Goal: Find contact information: Obtain details needed to contact an individual or organization

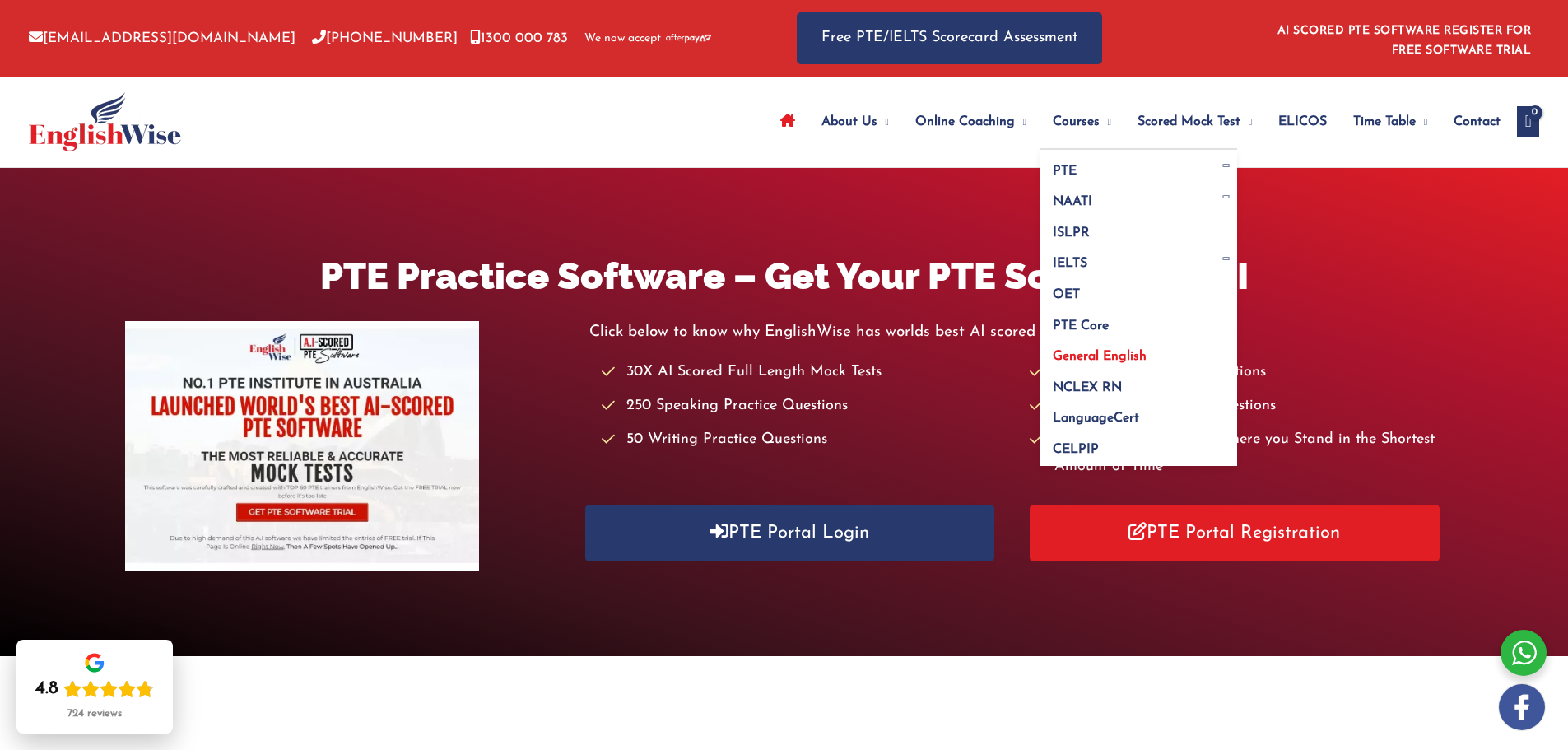
click at [1087, 355] on span "General English" at bounding box center [1099, 356] width 94 height 13
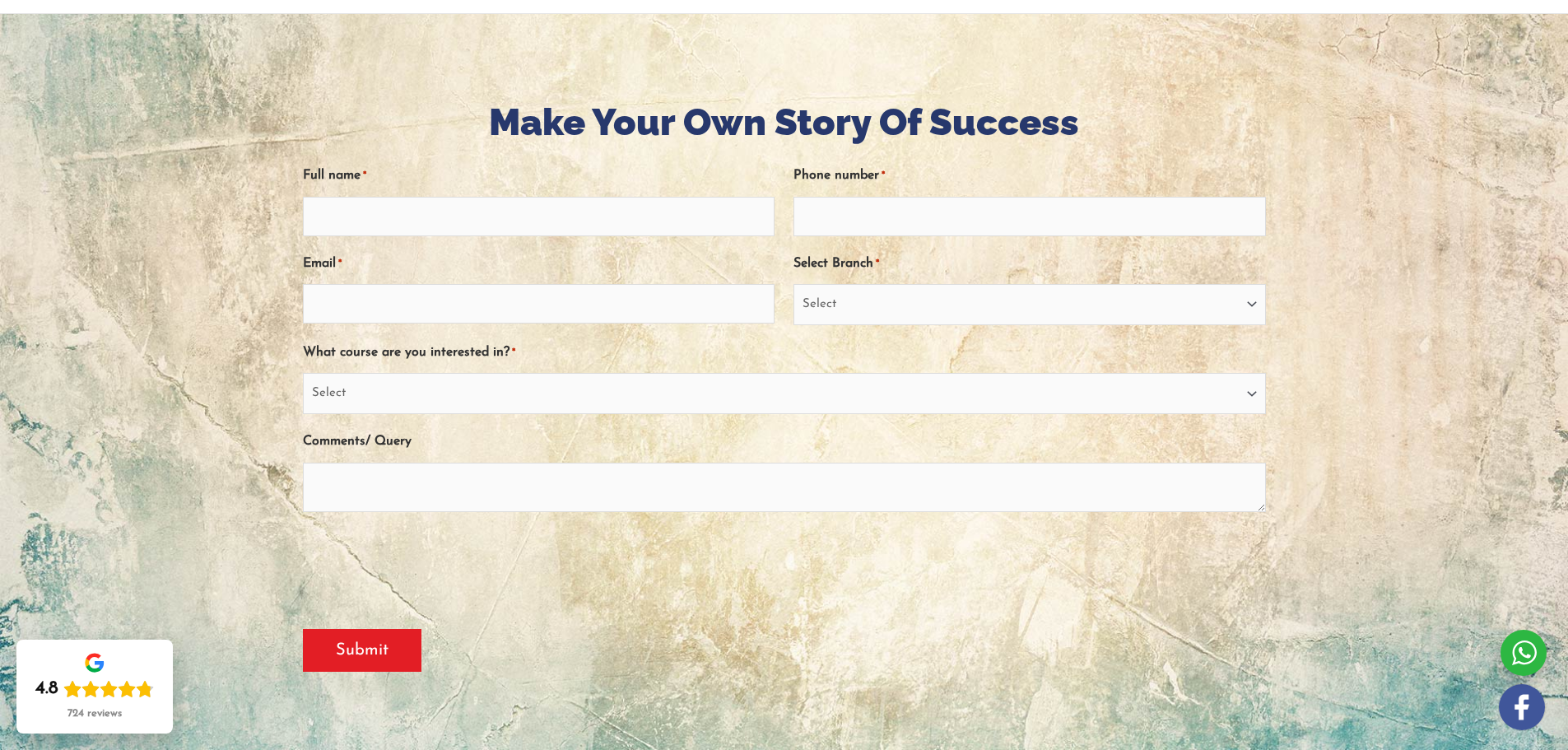
scroll to position [164, 0]
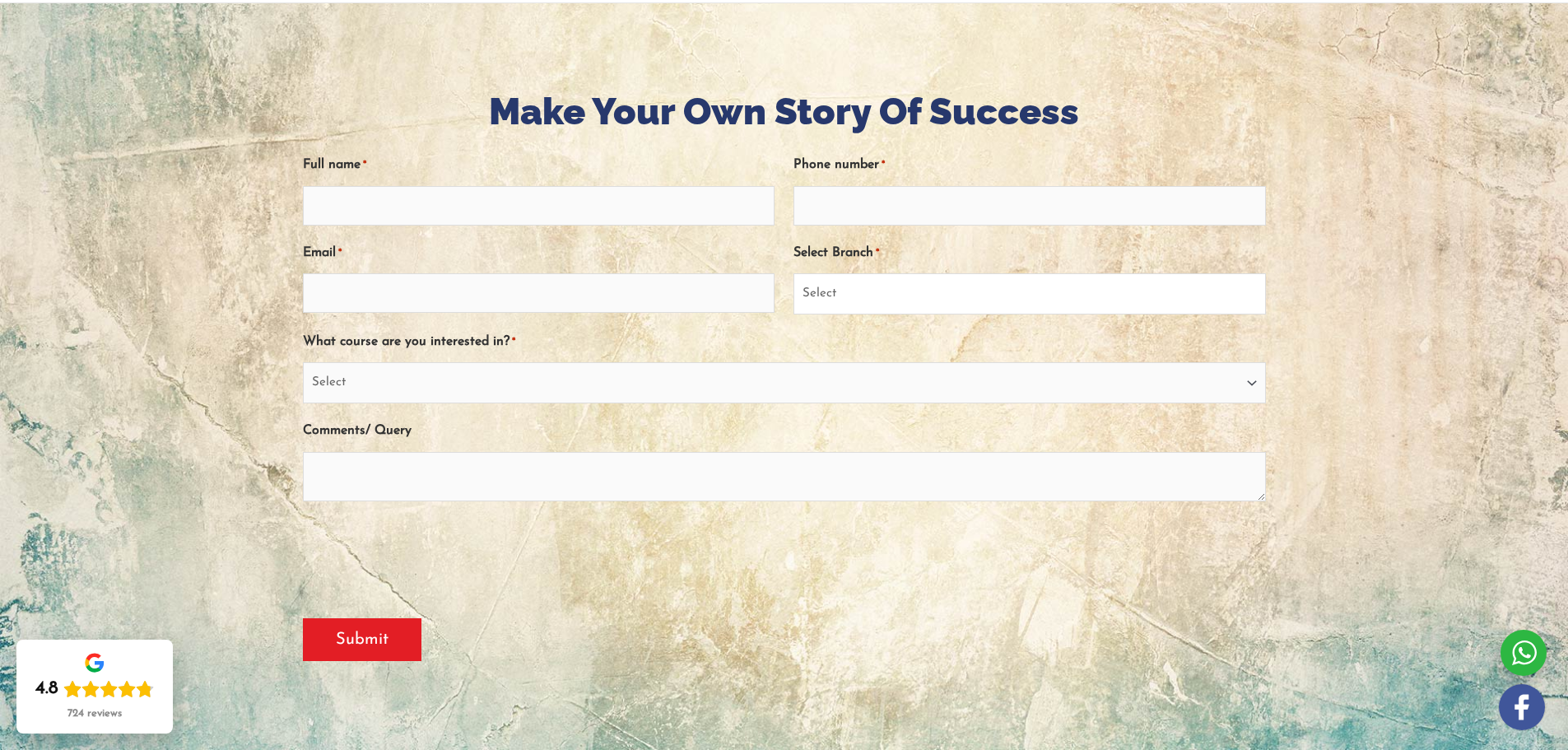
click at [963, 301] on select "Select [GEOGRAPHIC_DATA] [GEOGRAPHIC_DATA] [GEOGRAPHIC_DATA] EnglishWise Global…" at bounding box center [1030, 294] width 471 height 41
select select "Victoria"
click at [794, 274] on select "Select [GEOGRAPHIC_DATA] [GEOGRAPHIC_DATA] [GEOGRAPHIC_DATA] EnglishWise Global…" at bounding box center [1030, 294] width 471 height 41
click at [492, 386] on select "Select PTE NAATI IELTS OET General English" at bounding box center [784, 383] width 963 height 41
select select "General English"
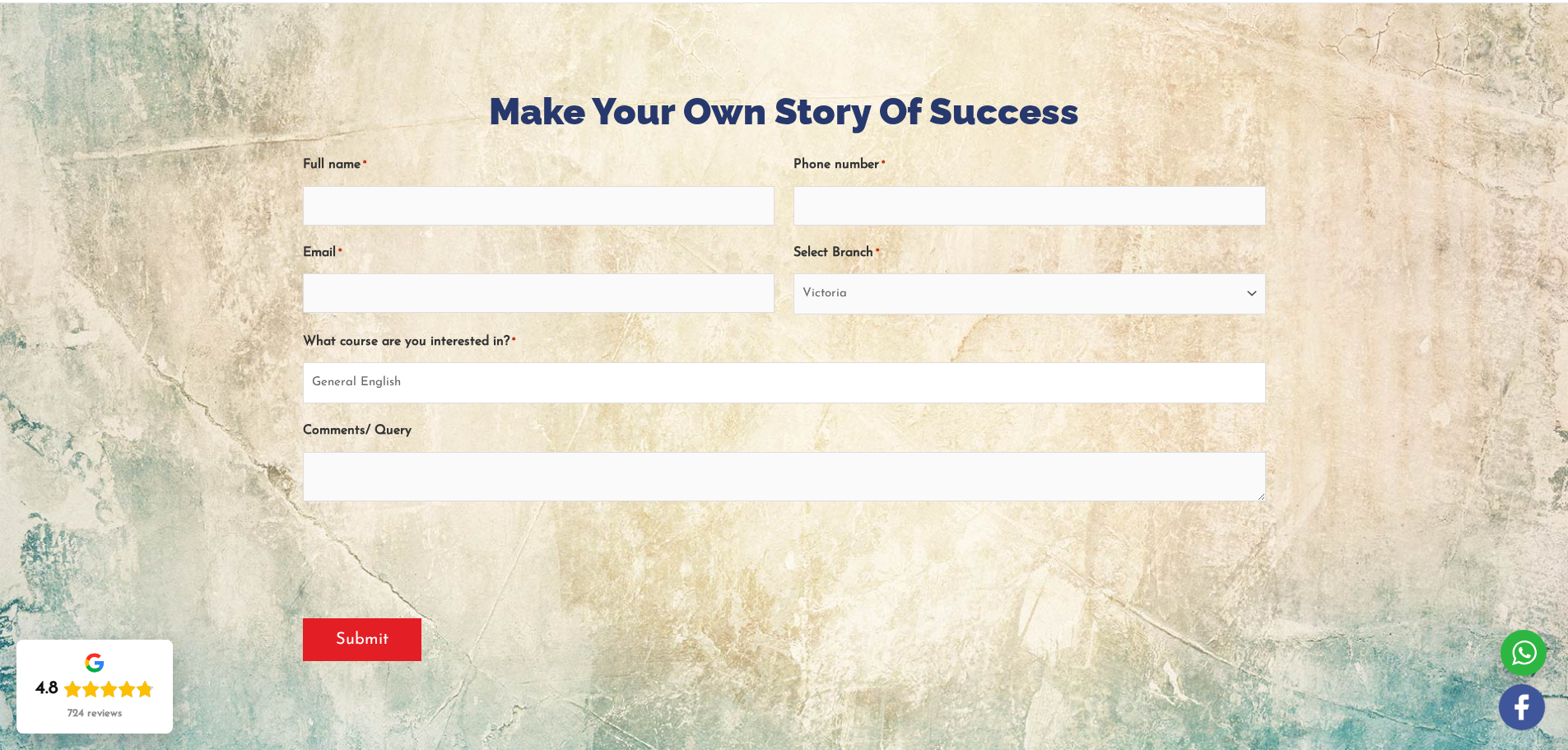
click at [303, 362] on select "Select PTE NAATI IELTS OET General English" at bounding box center [784, 383] width 963 height 41
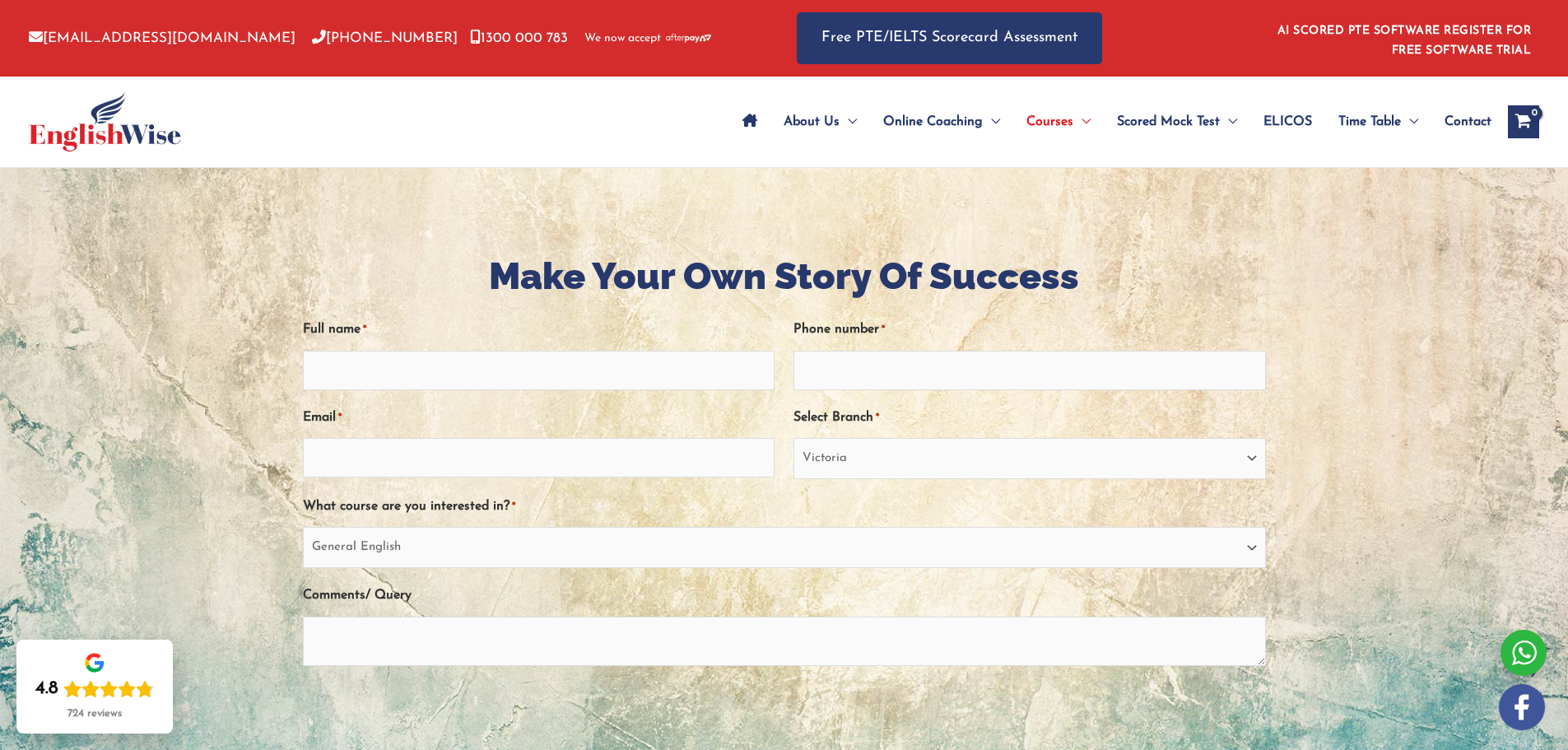
click at [1459, 118] on span "Contact" at bounding box center [1468, 121] width 47 height 58
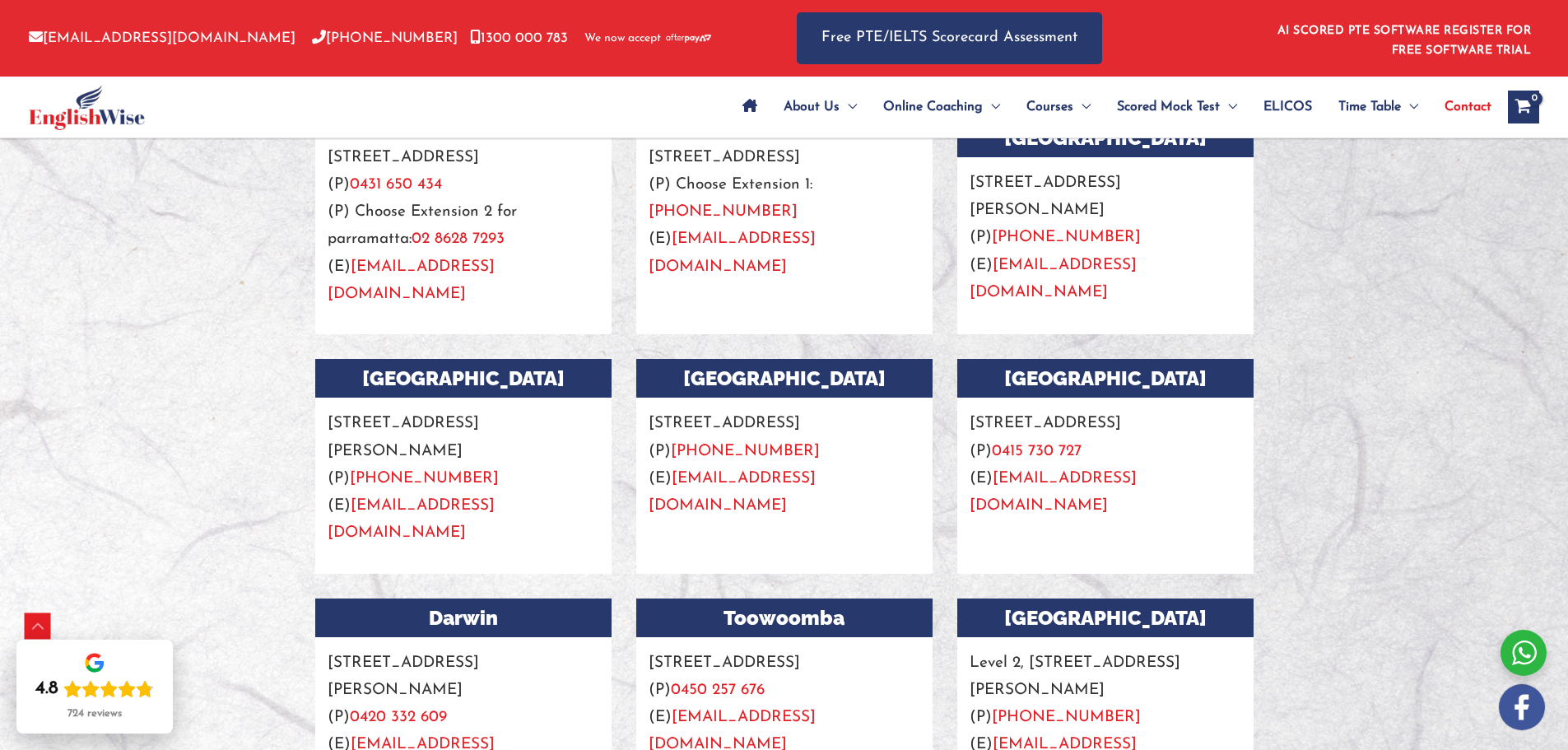
scroll to position [1565, 0]
